Goal: Transaction & Acquisition: Purchase product/service

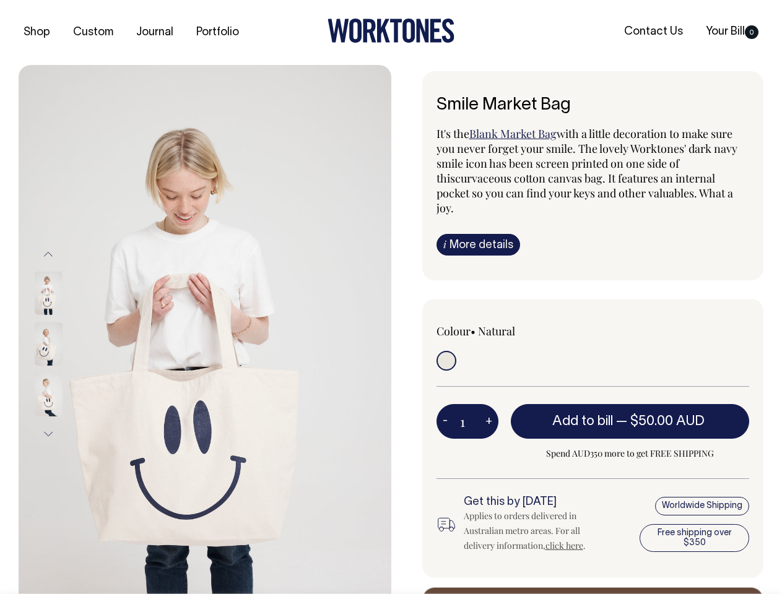
click at [205, 329] on img at bounding box center [205, 344] width 373 height 559
click at [65, 344] on div at bounding box center [65, 344] width 62 height 51
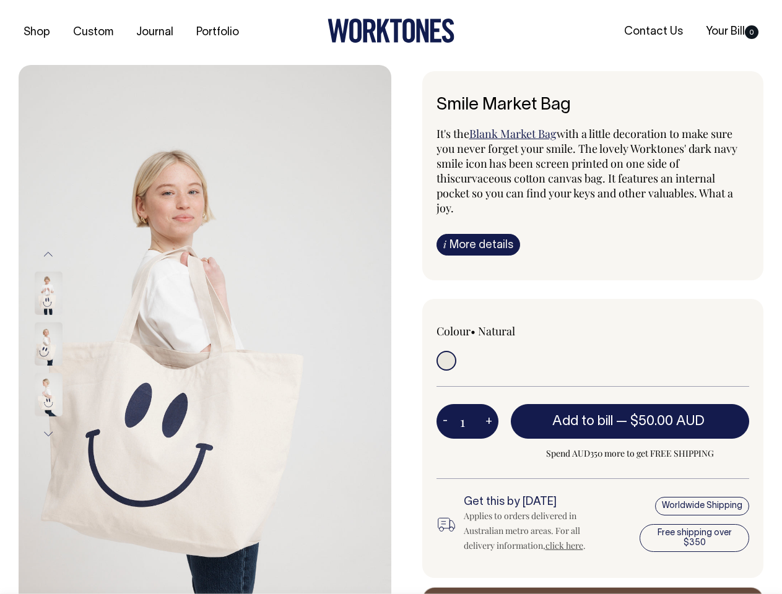
click at [48, 254] on button "Previous" at bounding box center [48, 254] width 19 height 28
click at [65, 370] on div at bounding box center [65, 395] width 62 height 51
click at [48, 434] on button "Next" at bounding box center [48, 434] width 19 height 28
click at [445, 409] on button "-" at bounding box center [445, 421] width 17 height 25
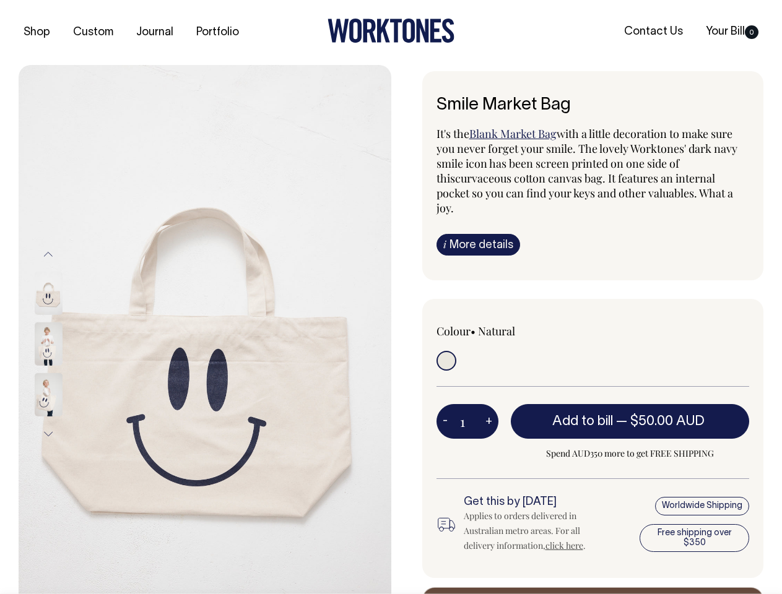
click at [489, 409] on button "+" at bounding box center [488, 421] width 19 height 25
type input "2"
click at [630, 415] on span "— $50.00 AUD" at bounding box center [662, 421] width 92 height 12
